Goal: Transaction & Acquisition: Book appointment/travel/reservation

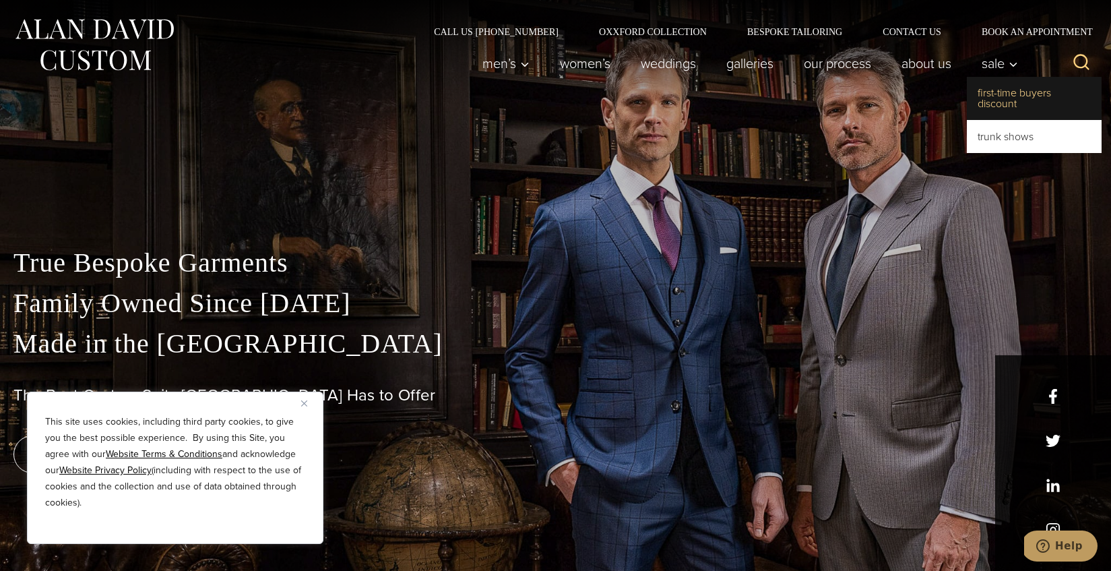
click at [1002, 101] on link "First-Time Buyers Discount" at bounding box center [1034, 98] width 135 height 43
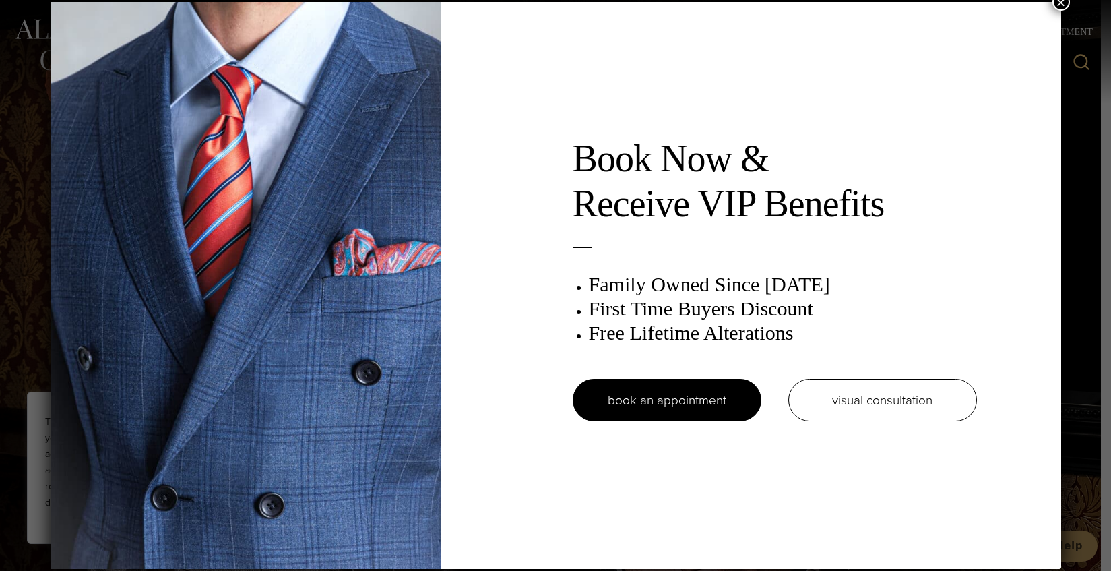
click at [1062, 4] on button "×" at bounding box center [1061, 2] width 18 height 18
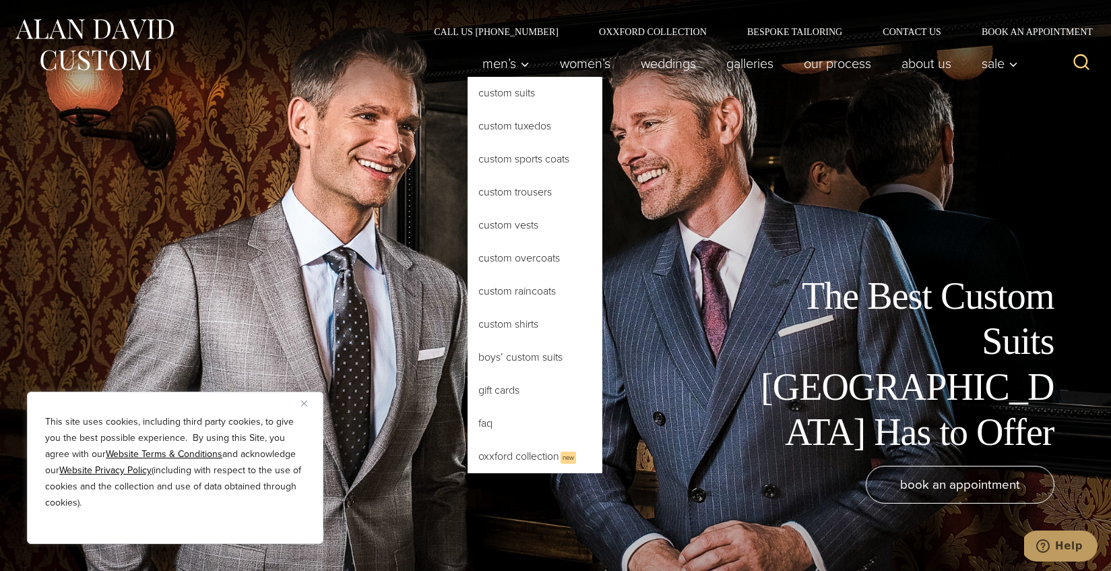
click at [507, 100] on link "Custom Suits" at bounding box center [535, 93] width 135 height 32
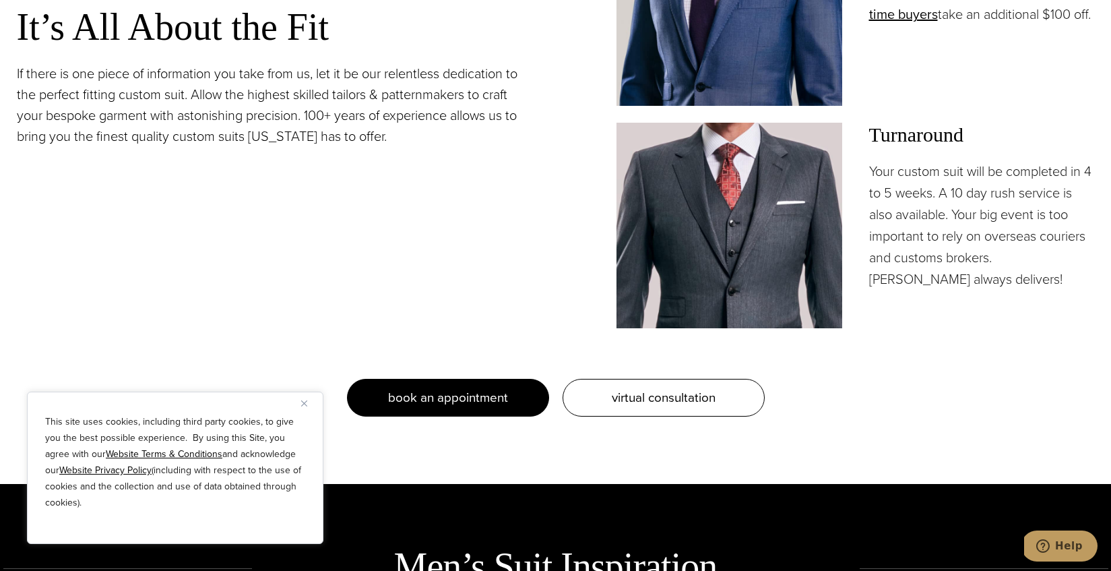
scroll to position [1354, 0]
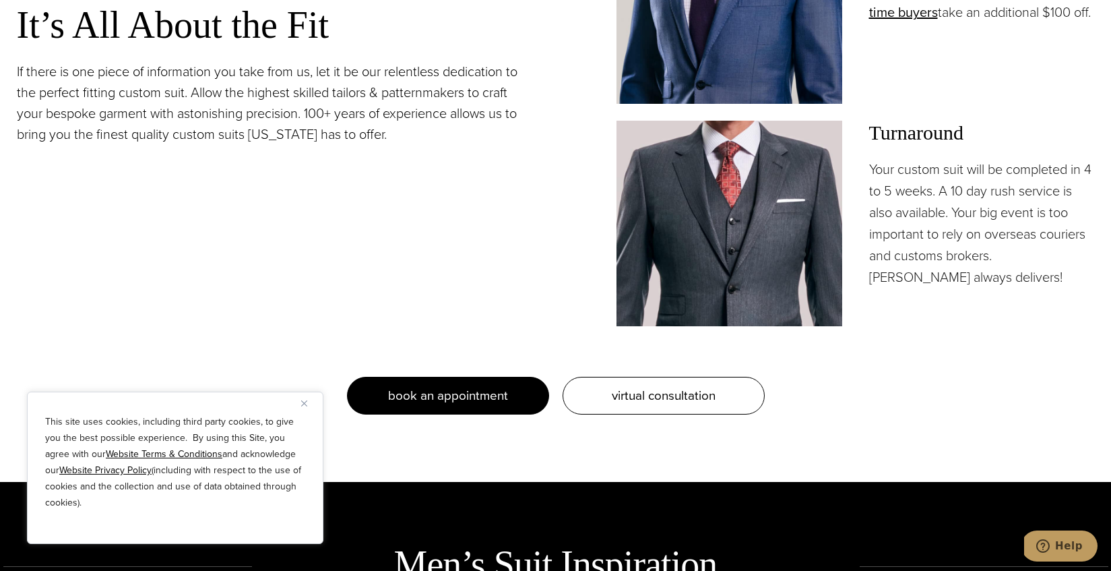
click at [488, 383] on link "book an appointment" at bounding box center [448, 396] width 202 height 38
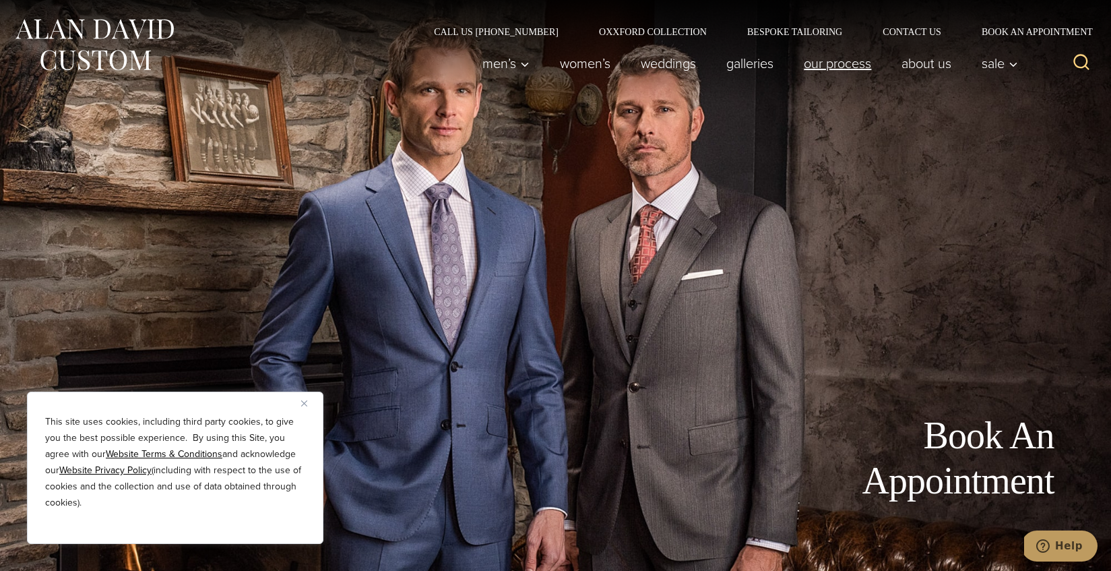
click at [844, 63] on link "Our Process" at bounding box center [838, 63] width 98 height 27
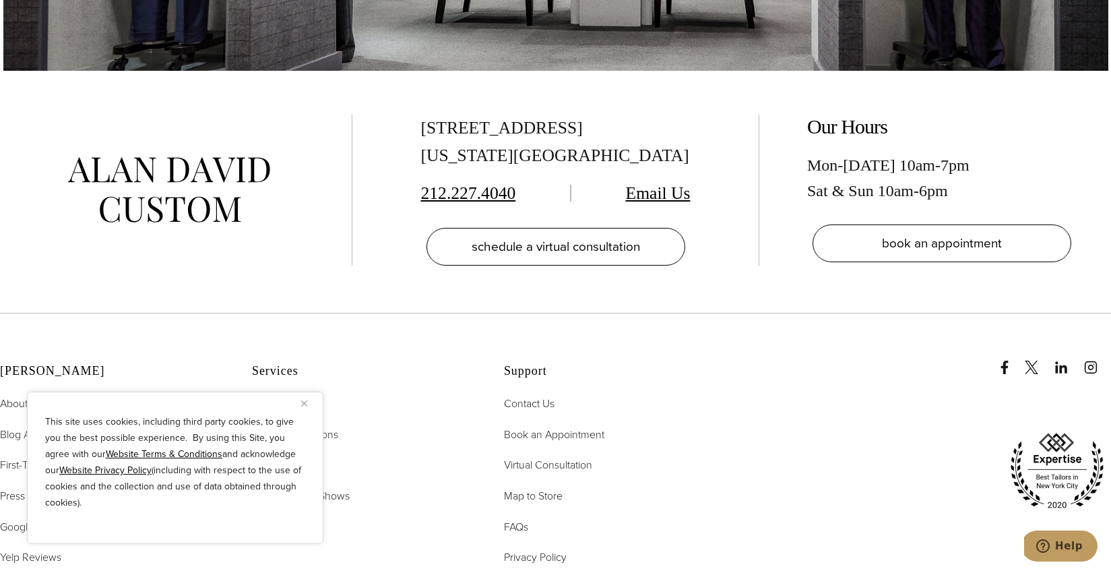
scroll to position [4670, 0]
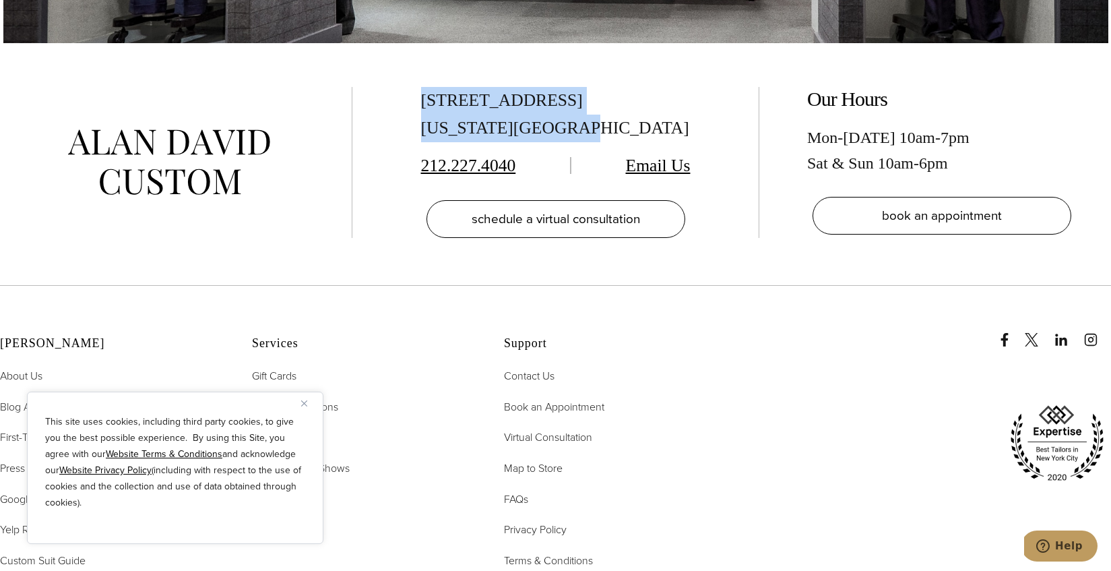
drag, startPoint x: 422, startPoint y: 77, endPoint x: 596, endPoint y: 100, distance: 175.3
click at [598, 99] on div "[STREET_ADDRESS][US_STATE]" at bounding box center [555, 114] width 269 height 55
